Goal: Transaction & Acquisition: Register for event/course

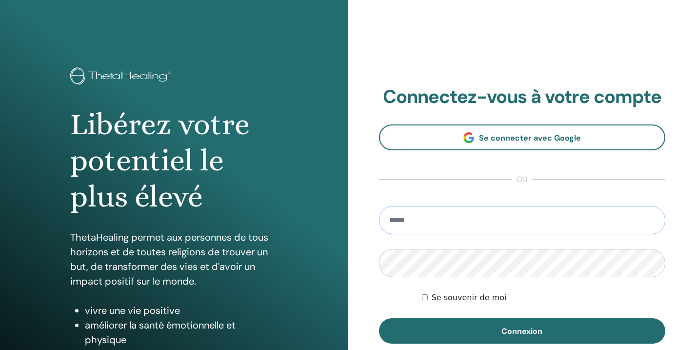
type input "**********"
click at [522, 331] on button "Connexion" at bounding box center [522, 330] width 287 height 25
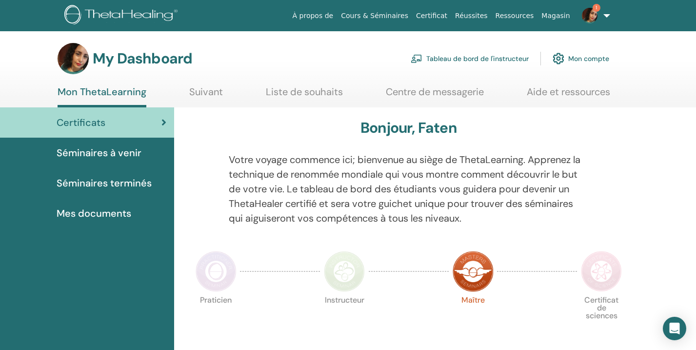
click at [137, 153] on span "Séminaires à venir" at bounding box center [99, 152] width 85 height 15
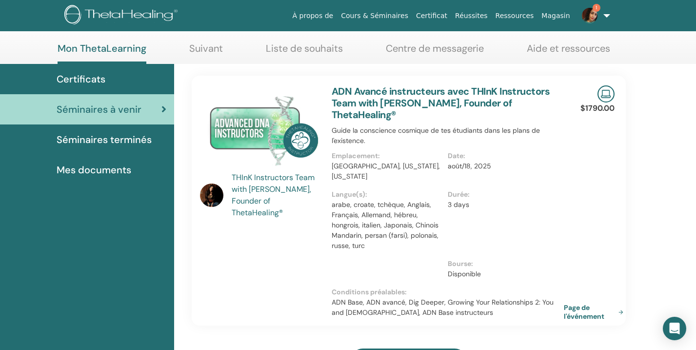
scroll to position [58, 0]
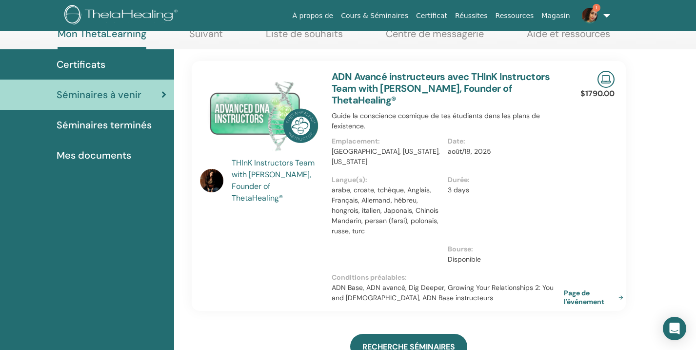
click at [363, 87] on link "ADN Avancé instructeurs avec THInK Instructors Team with [PERSON_NAME], Founder…" at bounding box center [441, 88] width 218 height 36
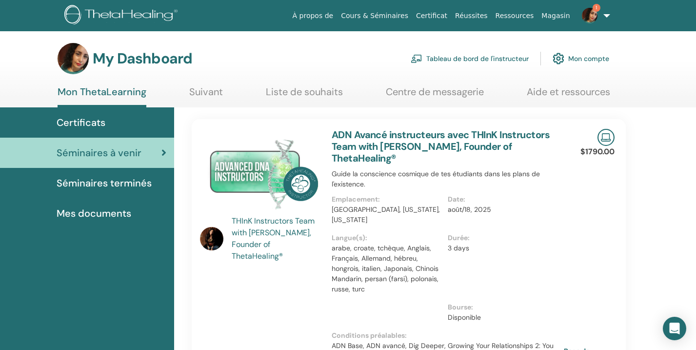
click at [365, 142] on link "ADN Avancé instructeurs avec THInK Instructors Team with [PERSON_NAME], Founder…" at bounding box center [441, 146] width 218 height 36
click at [592, 20] on img at bounding box center [590, 16] width 16 height 16
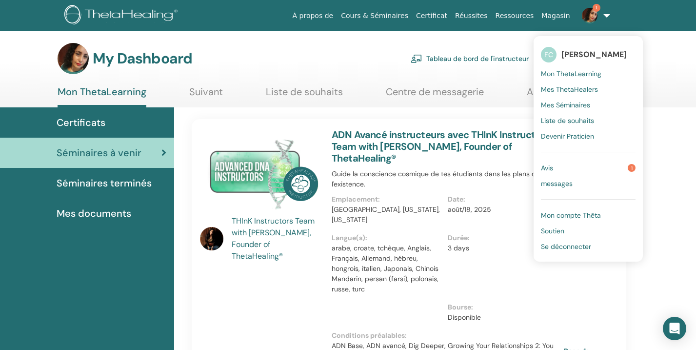
click at [579, 163] on link "Avis 1" at bounding box center [588, 168] width 95 height 16
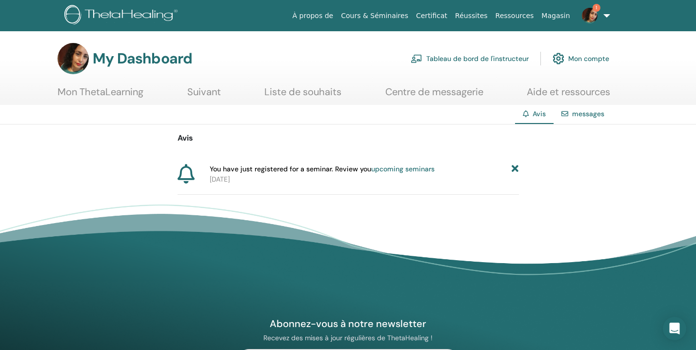
click at [421, 168] on link "upcoming seminars" at bounding box center [402, 168] width 63 height 9
